Goal: Transaction & Acquisition: Purchase product/service

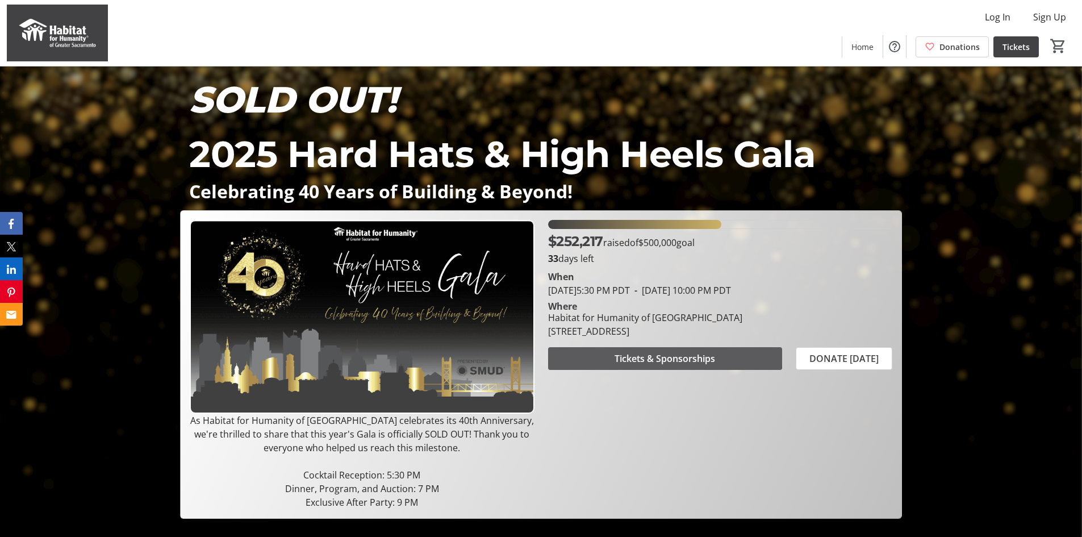
click at [660, 345] on span at bounding box center [665, 358] width 234 height 27
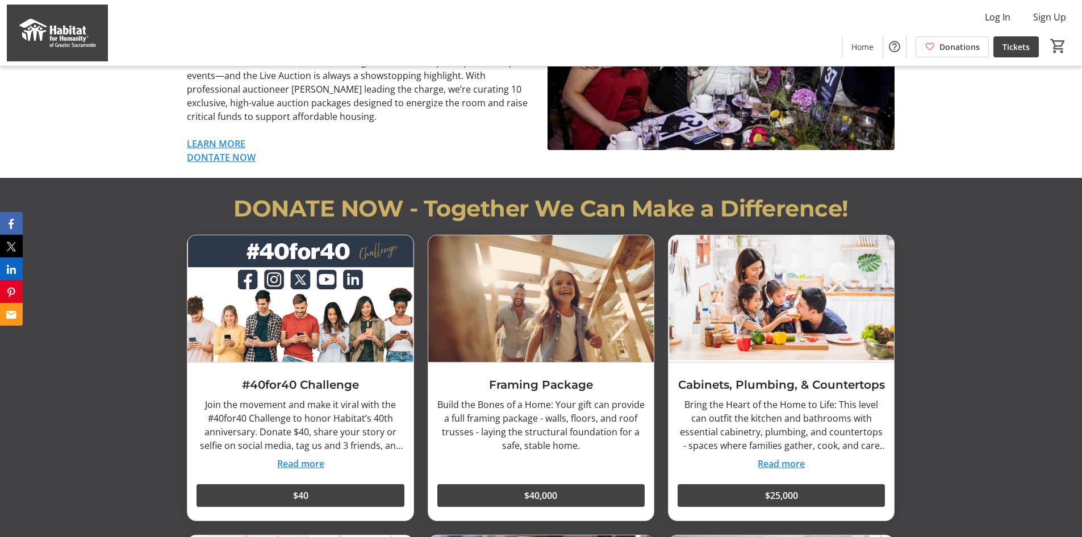
scroll to position [966, 0]
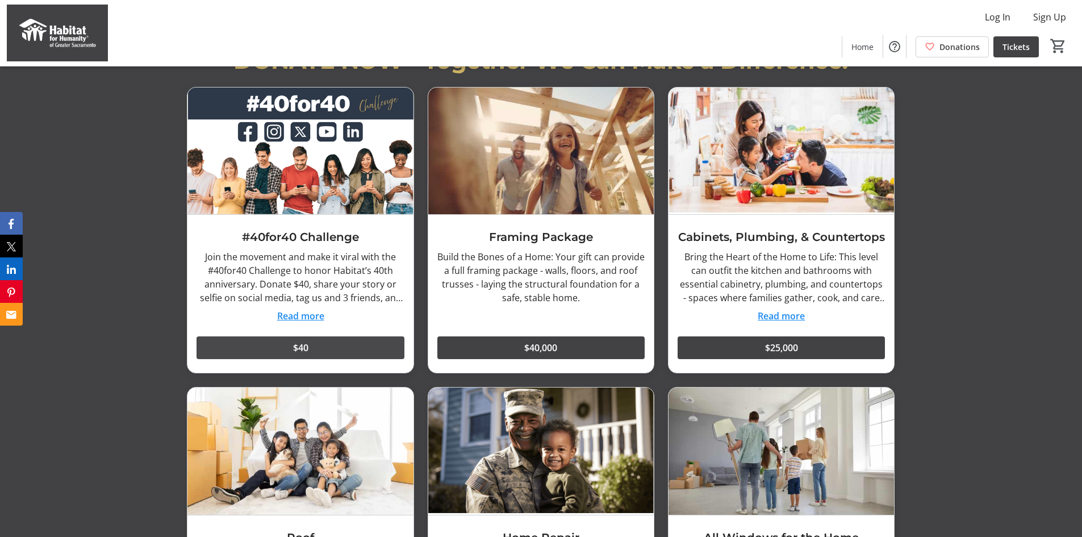
click at [294, 348] on span "$40" at bounding box center [300, 348] width 15 height 14
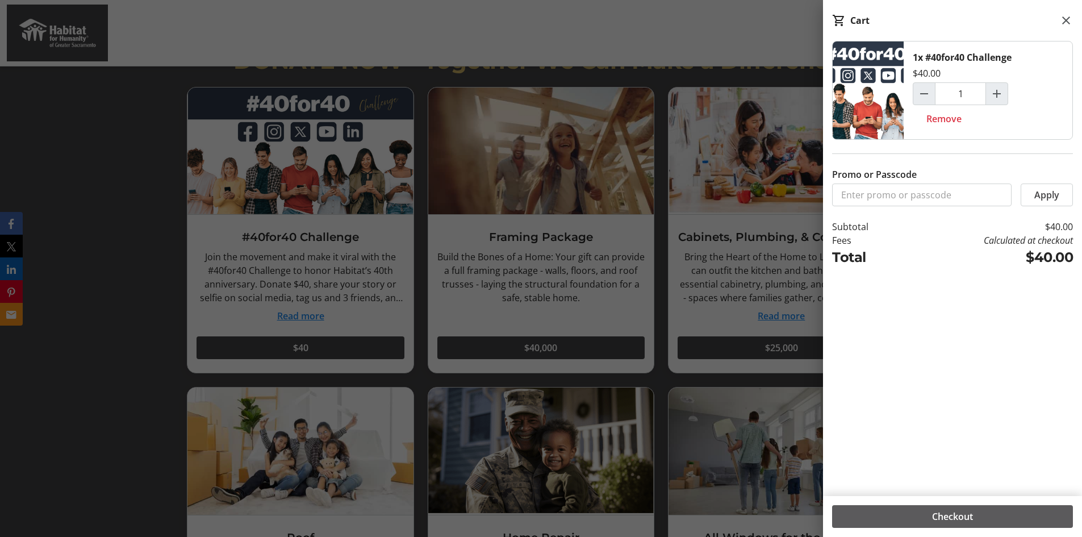
click at [934, 518] on span "Checkout" at bounding box center [952, 517] width 41 height 14
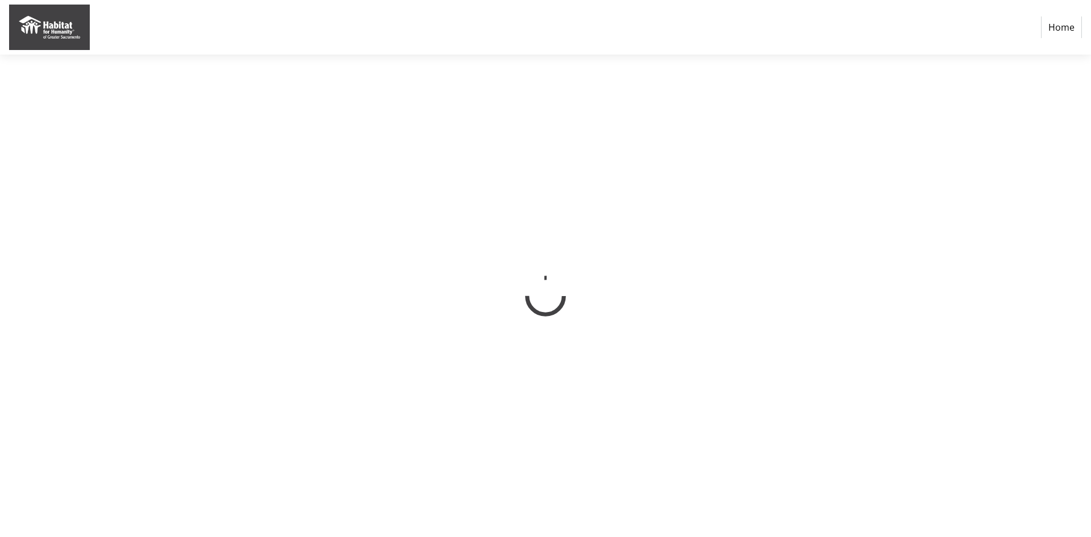
select select "US"
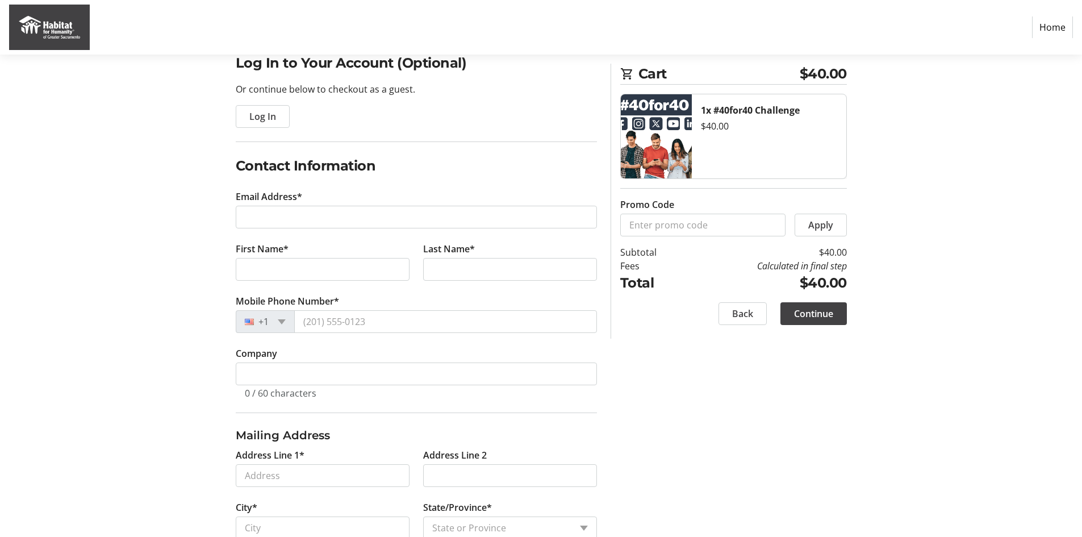
scroll to position [114, 0]
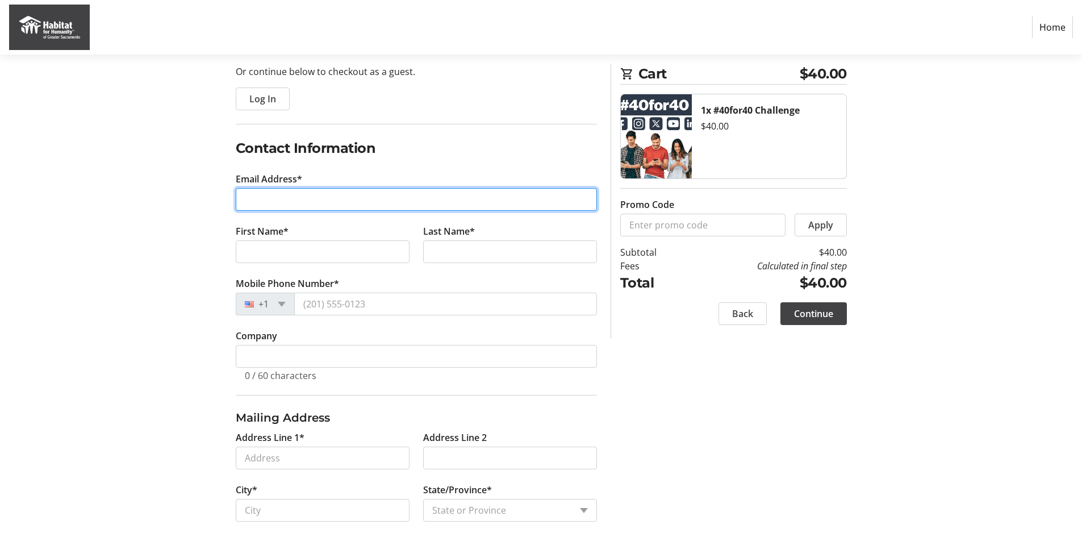
click at [253, 198] on input "Email Address*" at bounding box center [416, 199] width 361 height 23
type input "[EMAIL_ADDRESS][DOMAIN_NAME]"
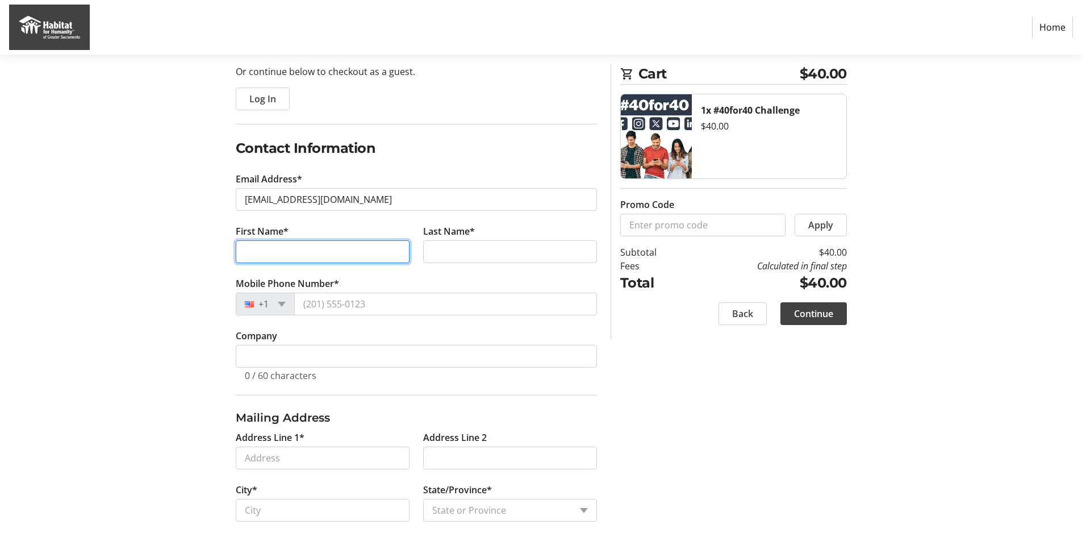
type input "[PERSON_NAME]"
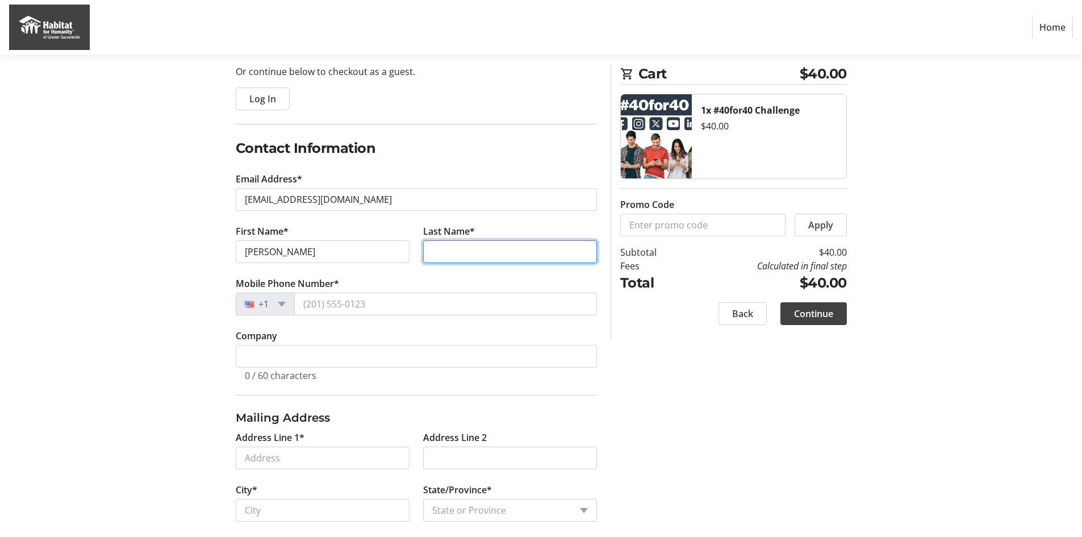
type input "[PERSON_NAME]"
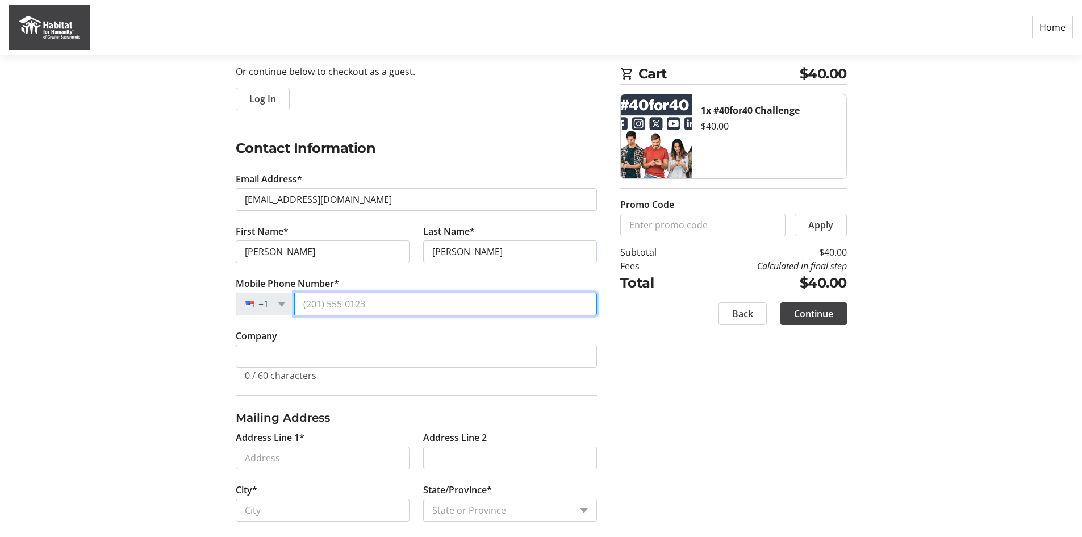
type input "[PHONE_NUMBER]"
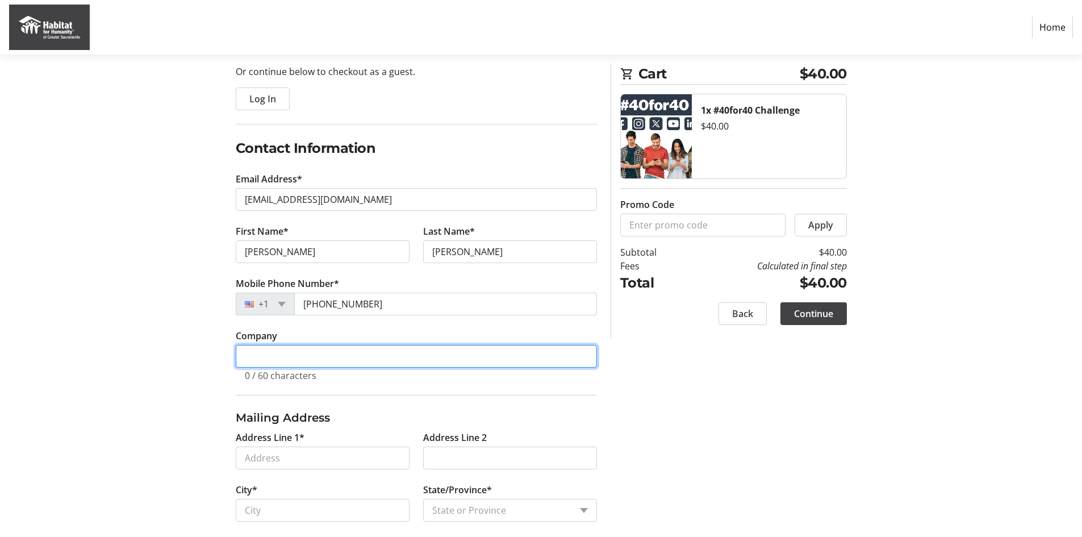
type input "Habitat for Humanity of [GEOGRAPHIC_DATA]"
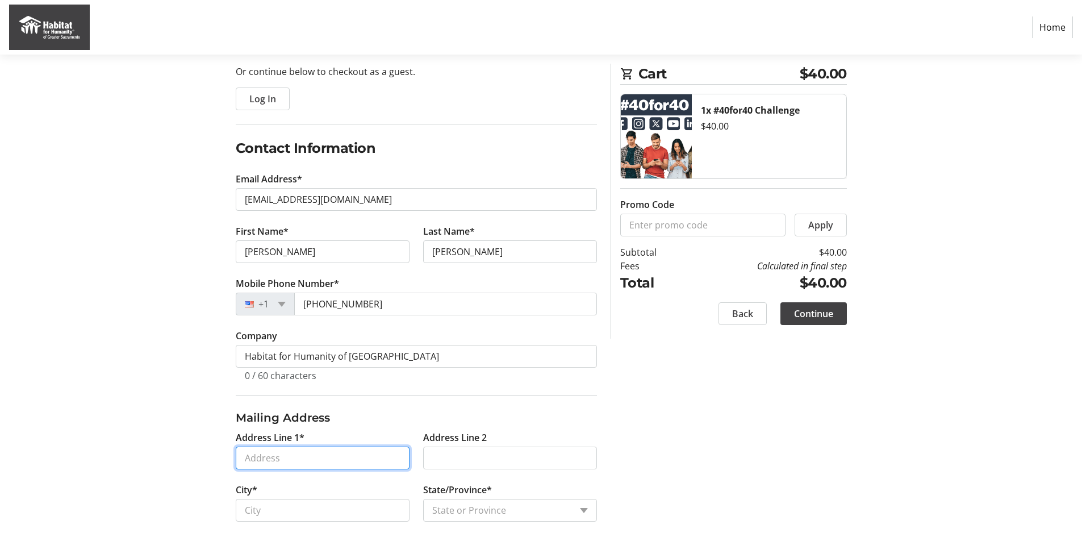
type input "[STREET_ADDRESS]"
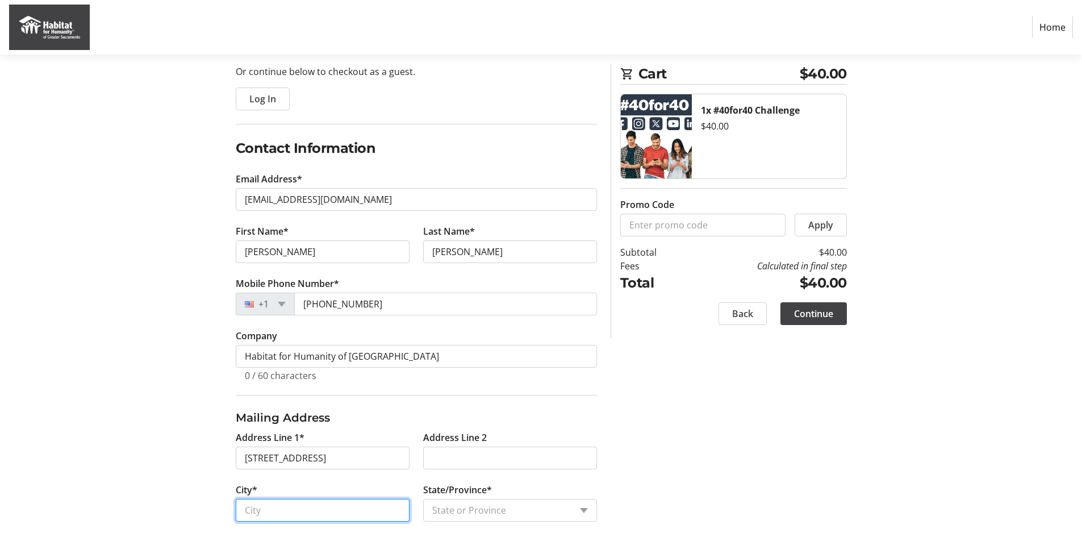
type input "[GEOGRAPHIC_DATA]"
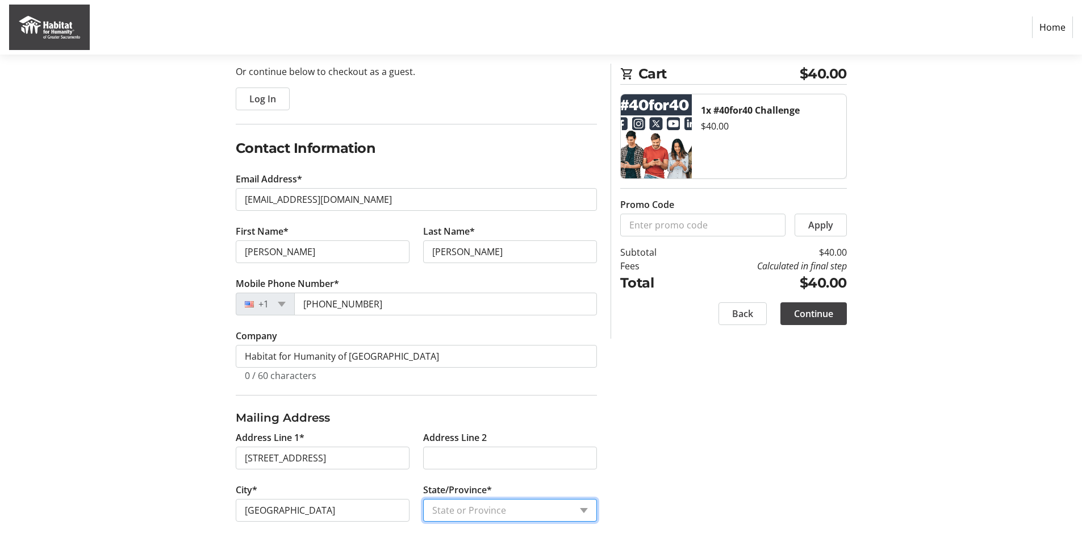
select select "CA"
type input "95811"
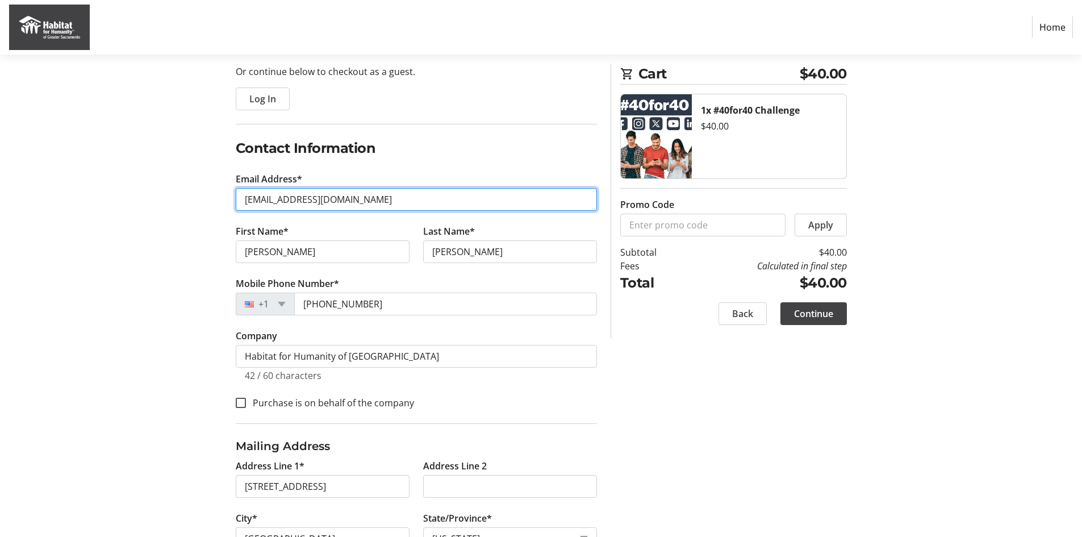
drag, startPoint x: 386, startPoint y: 202, endPoint x: 0, endPoint y: 177, distance: 386.5
click at [44, 177] on section "Purchase Step 1 of 5 Cart $40.00 1x #40for40 Challenge $40.00 Promo Code Apply …" at bounding box center [541, 285] width 1082 height 689
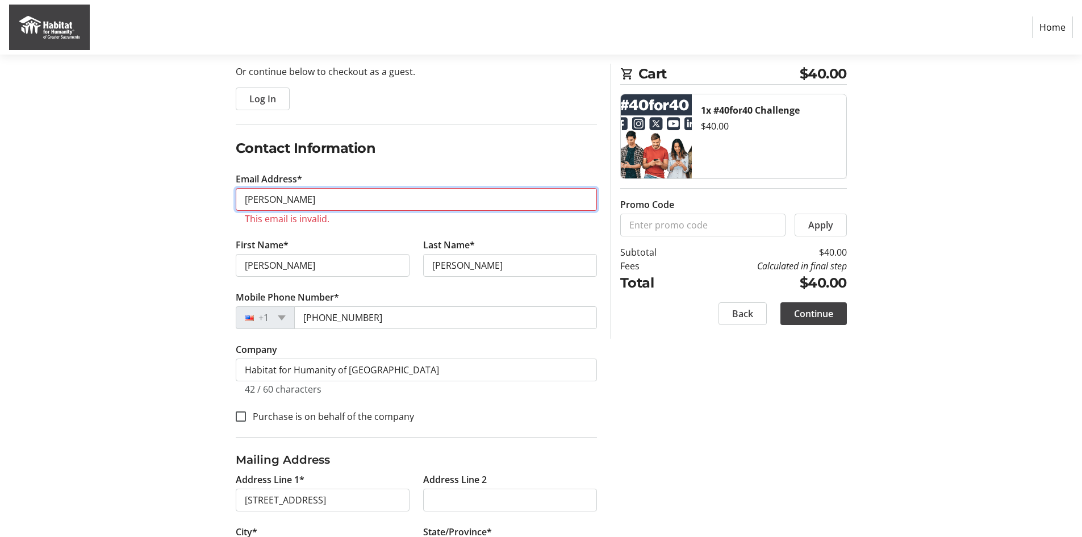
type input "[EMAIL_ADDRESS][DOMAIN_NAME]"
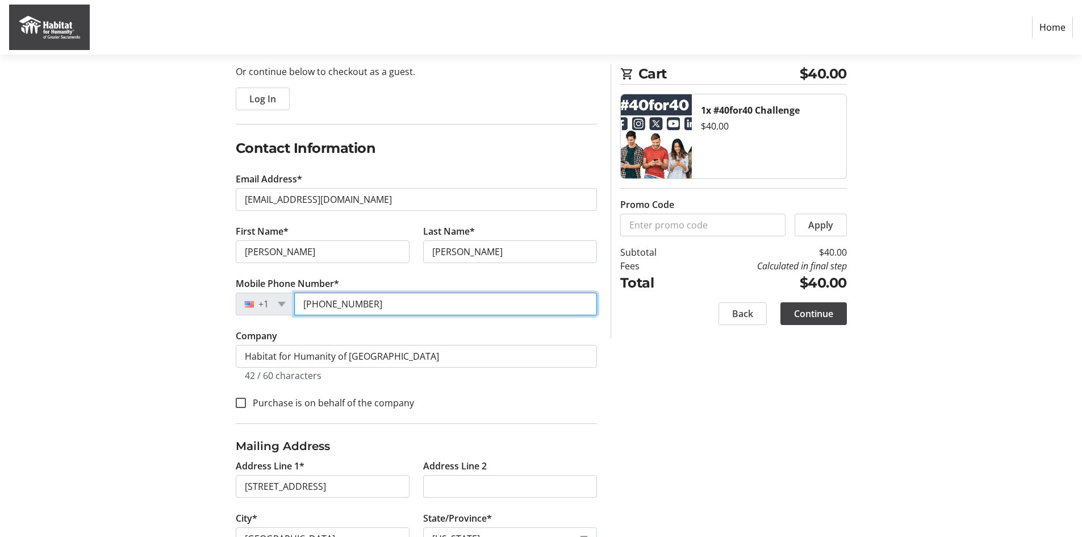
drag, startPoint x: 325, startPoint y: 304, endPoint x: 289, endPoint y: 302, distance: 35.8
click at [289, 302] on div "[PHONE_NUMBER]" at bounding box center [416, 304] width 361 height 23
type input "[PHONE_NUMBER]"
click at [360, 376] on div "42 / 60 characters" at bounding box center [416, 375] width 343 height 14
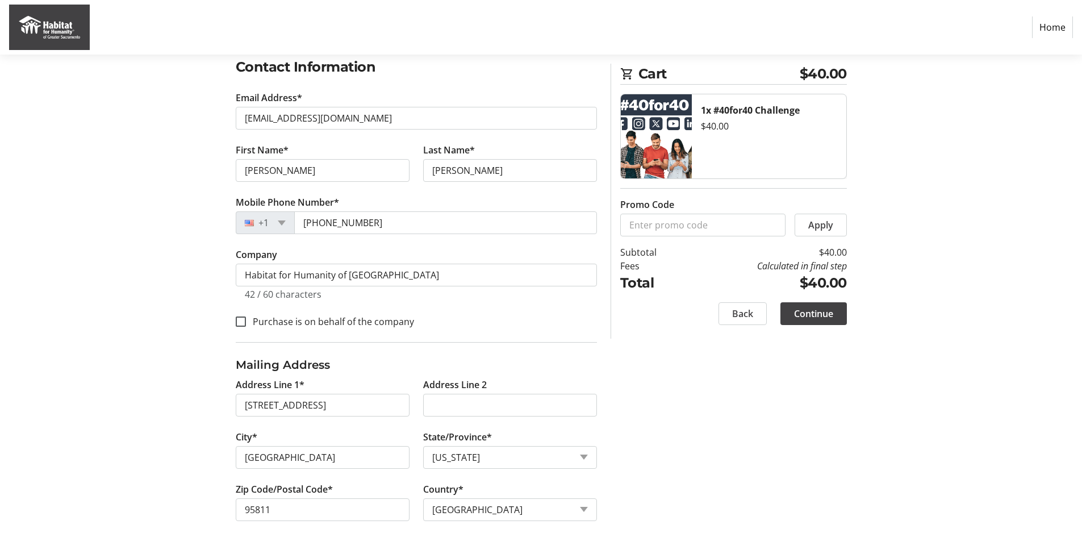
scroll to position [206, 0]
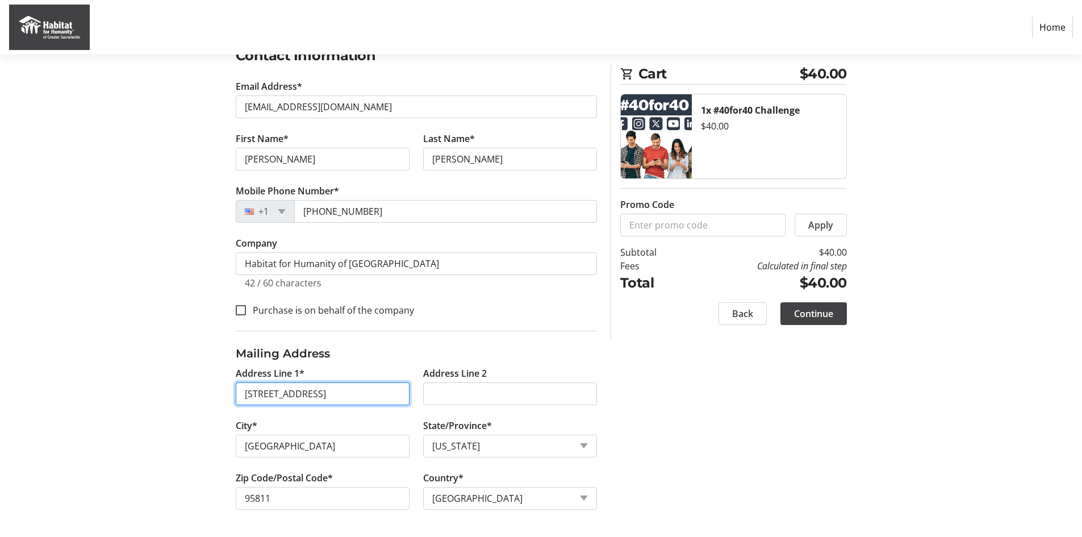
drag, startPoint x: 270, startPoint y: 398, endPoint x: 168, endPoint y: 389, distance: 103.2
click at [168, 389] on div "Log In to Your Account (Optional) Or continue below to checkout as a guest. Log…" at bounding box center [541, 240] width 750 height 594
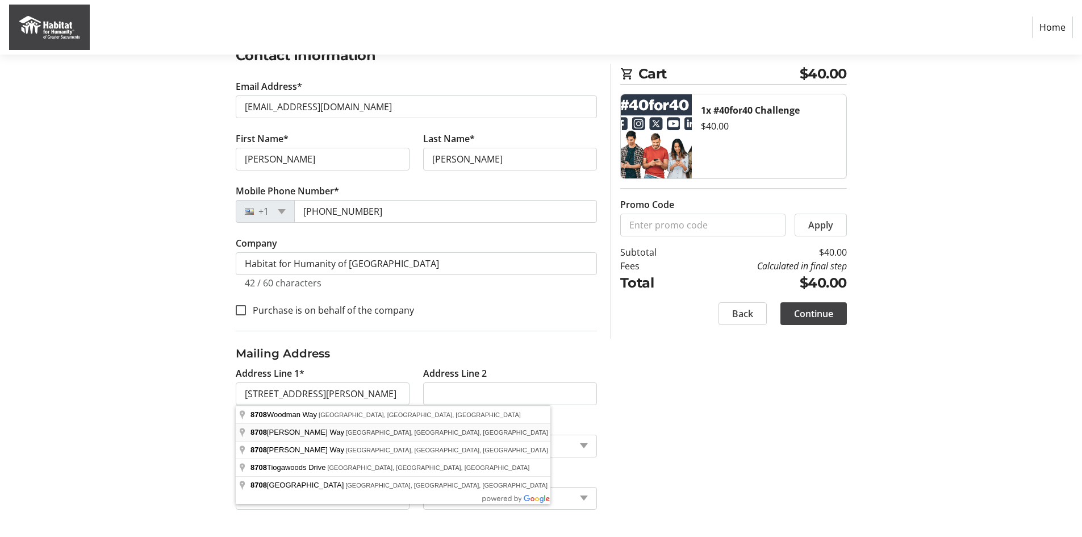
type input "[STREET_ADDRESS][PERSON_NAME]"
type input "95826"
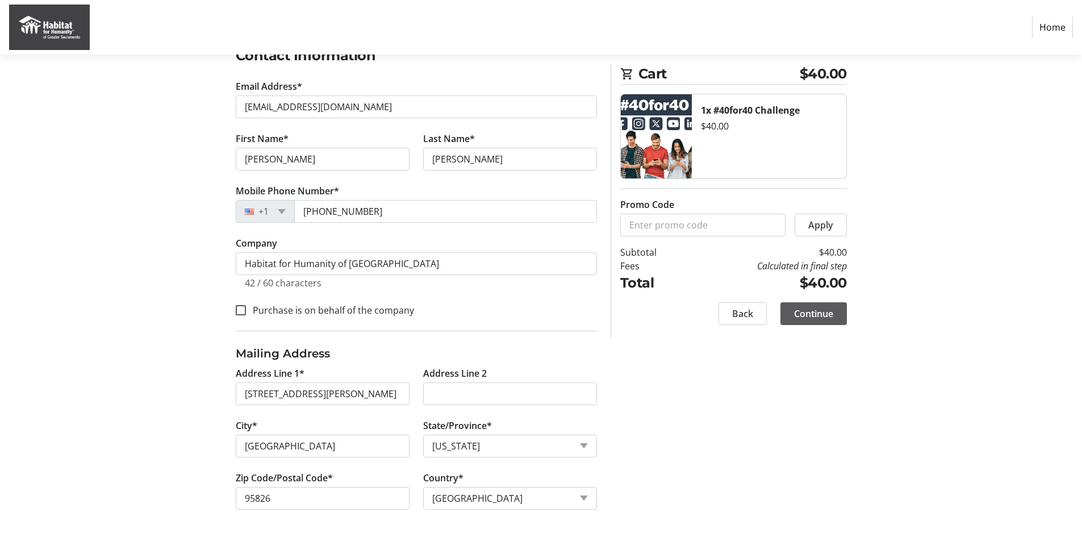
click at [787, 310] on span at bounding box center [814, 313] width 66 height 27
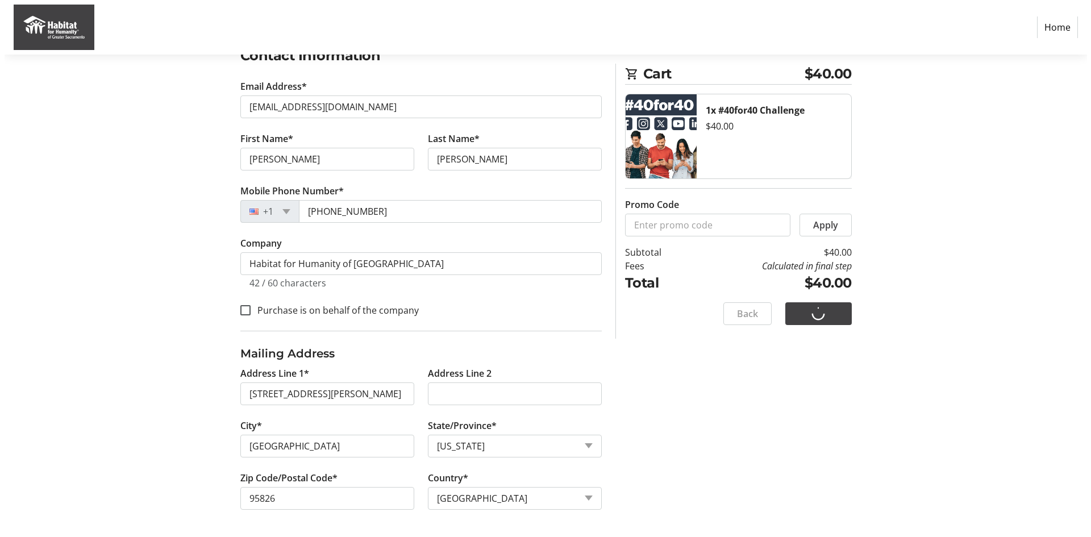
scroll to position [0, 0]
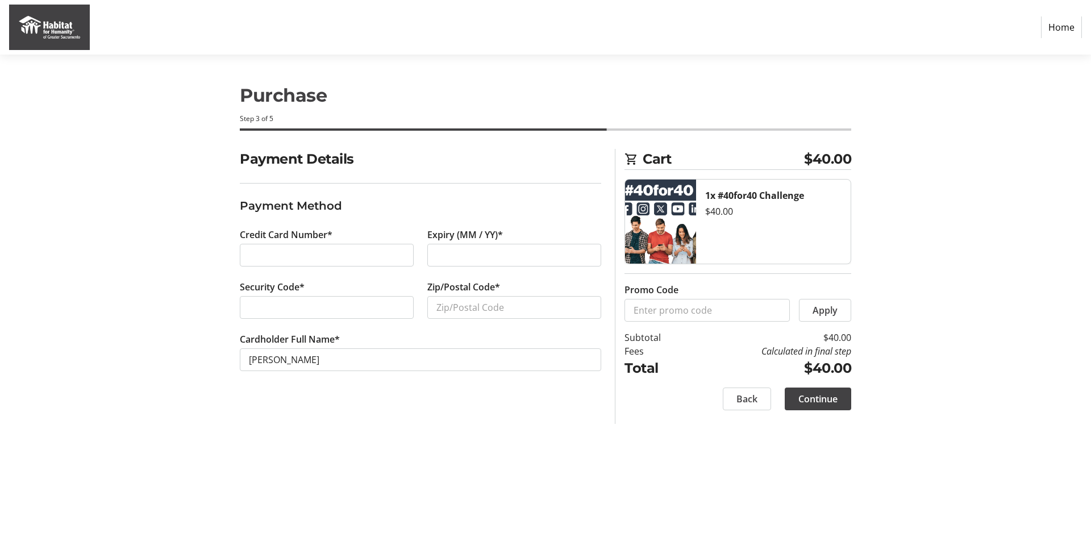
click at [529, 59] on tr-checkout-header-ui "Purchase Step 3 of 5" at bounding box center [545, 102] width 625 height 94
click at [531, 49] on nav "Home" at bounding box center [545, 27] width 1091 height 55
